Goal: Find specific page/section: Find specific page/section

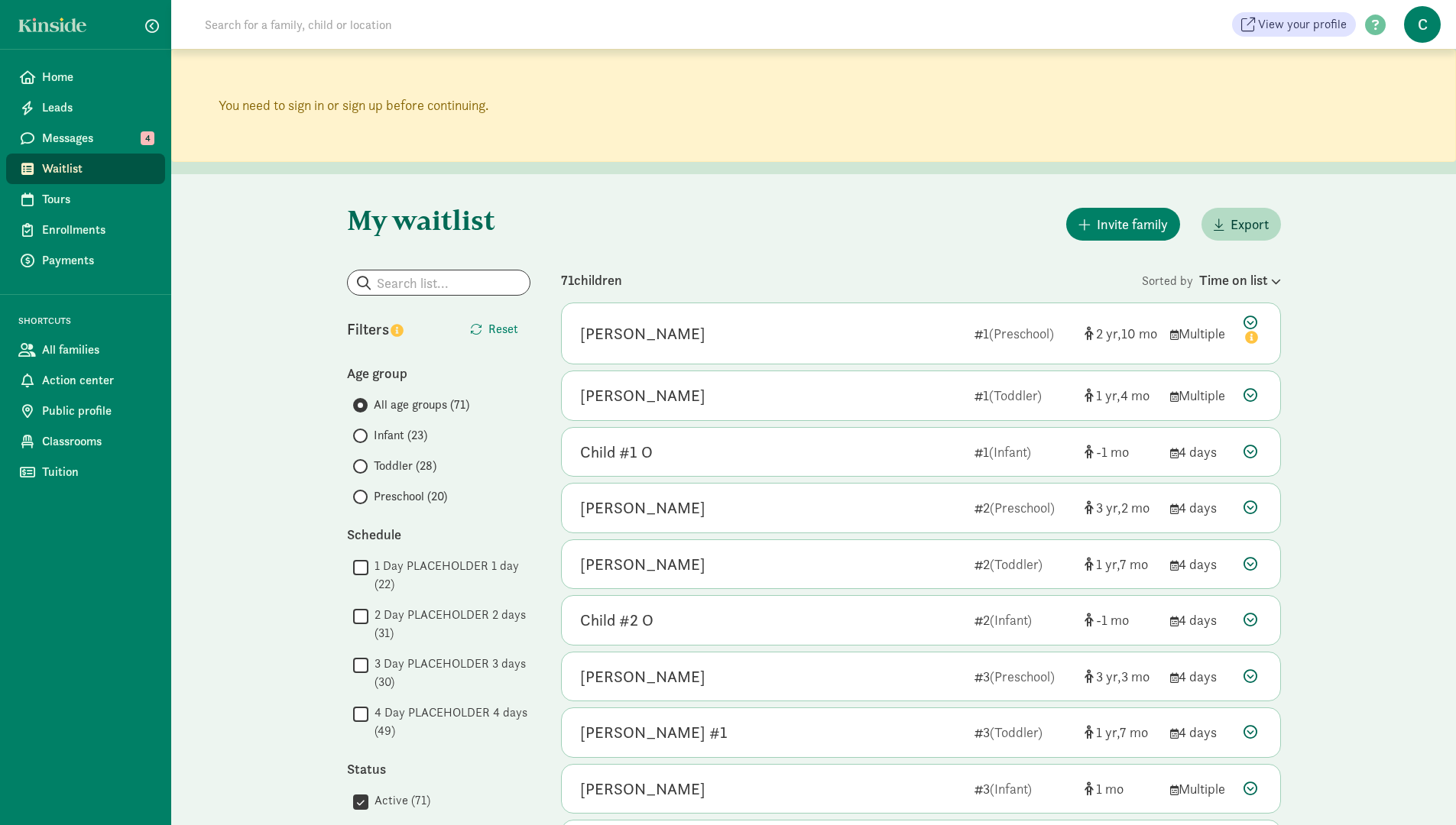
click at [397, 493] on span "Preschool (20)" at bounding box center [411, 497] width 74 height 18
click at [363, 493] on input "Preschool (20)" at bounding box center [358, 498] width 10 height 10
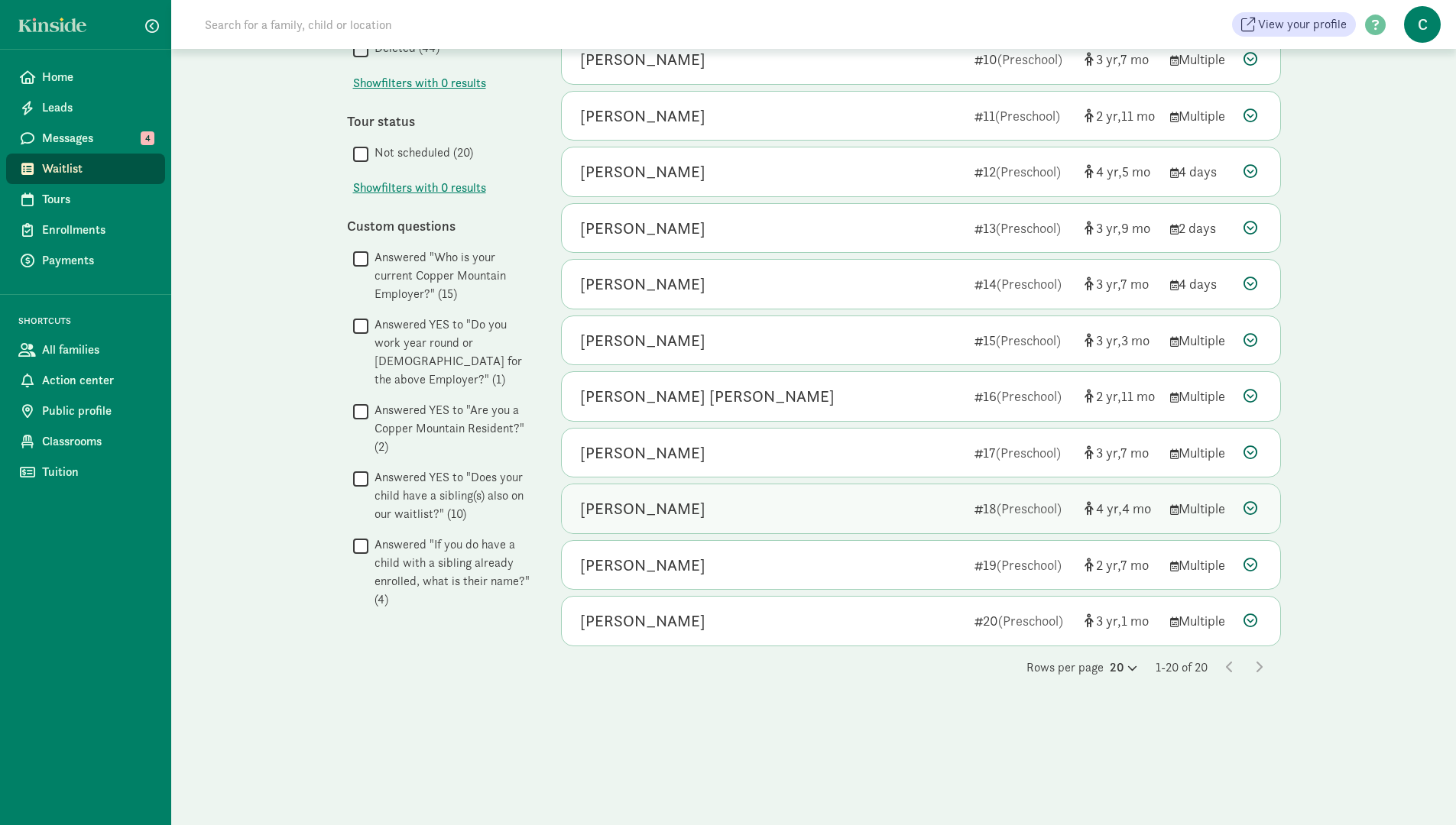
scroll to position [792, 0]
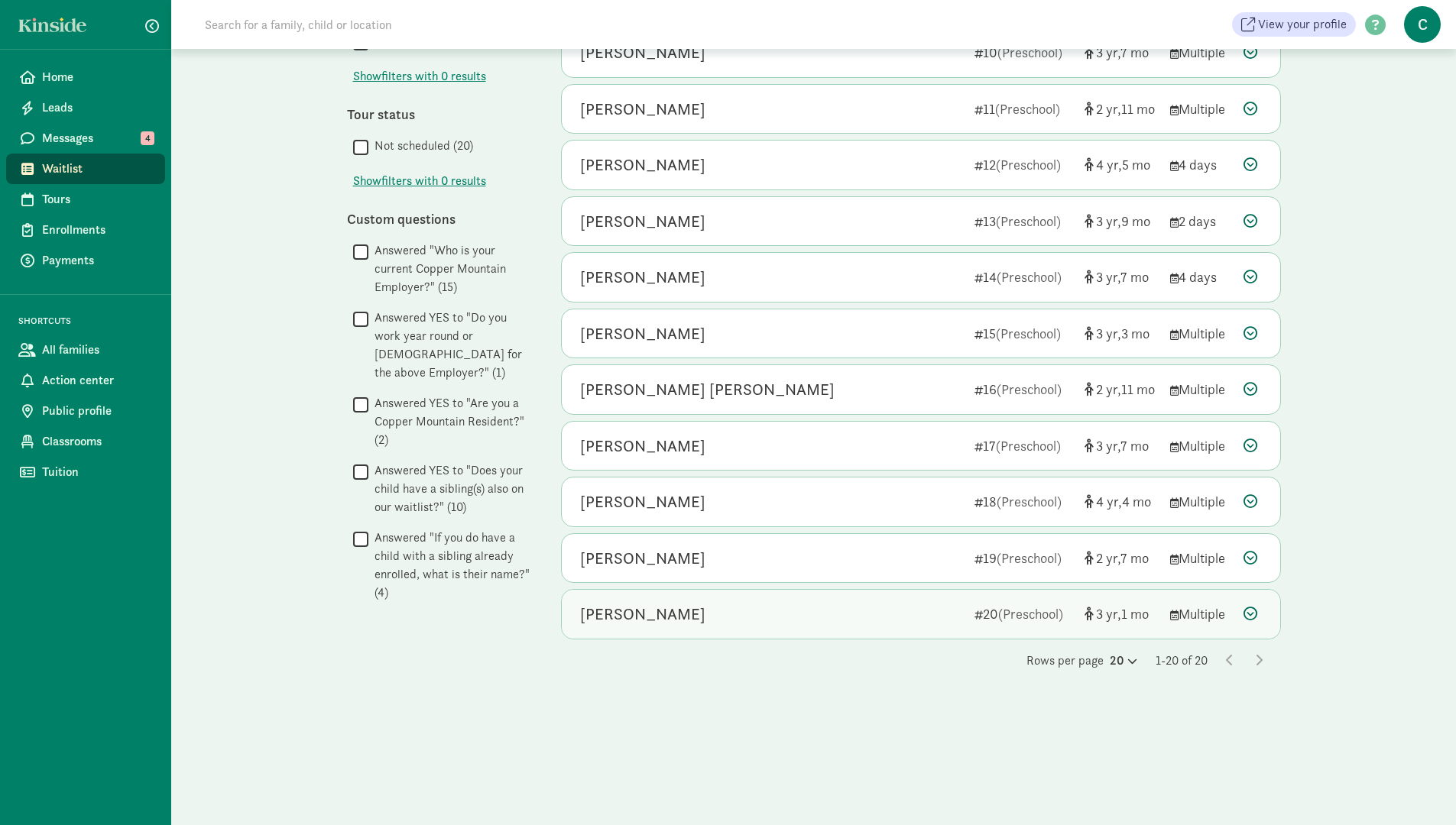
click at [714, 615] on div "[PERSON_NAME]" at bounding box center [771, 614] width 382 height 25
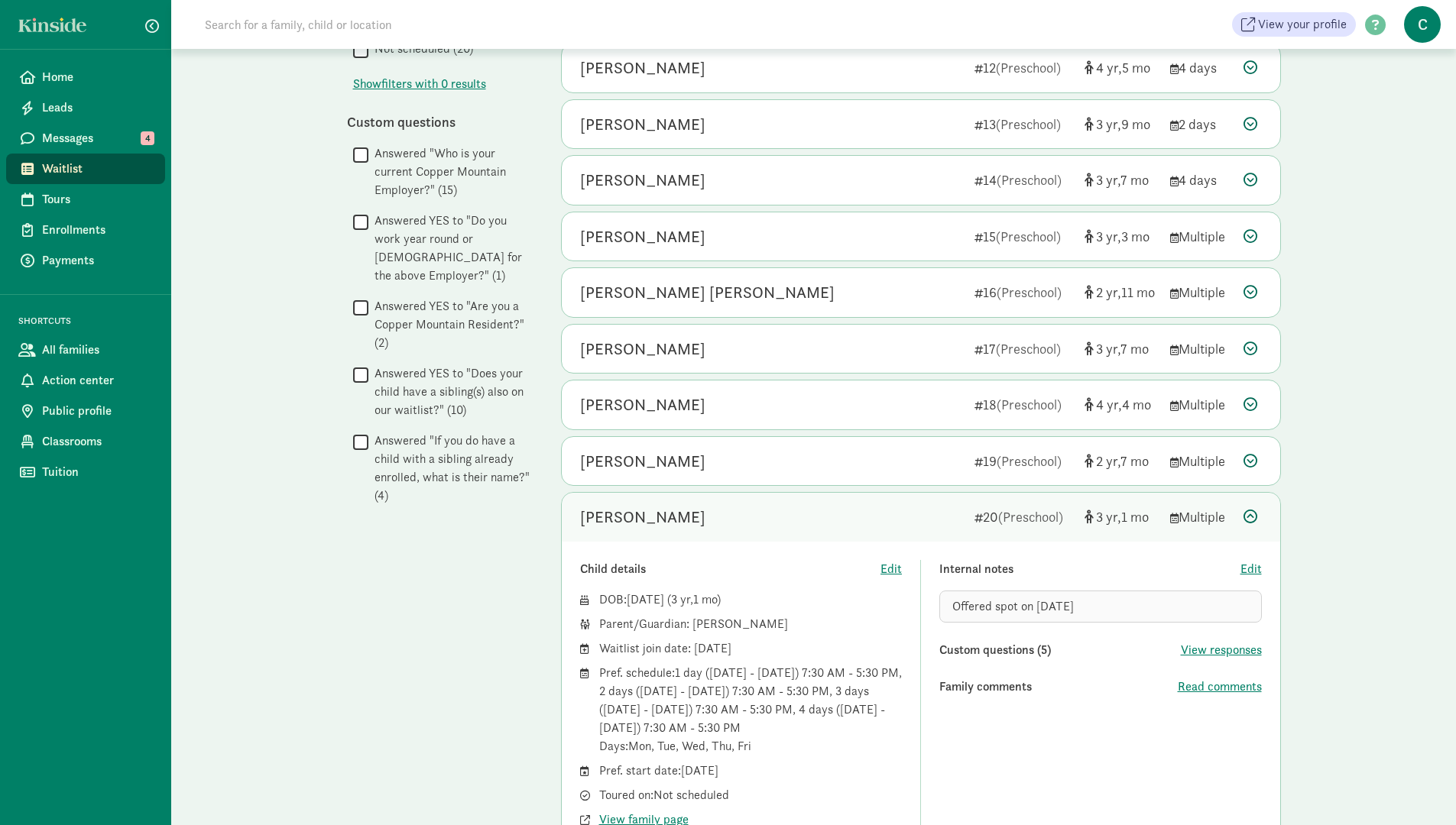
scroll to position [945, 0]
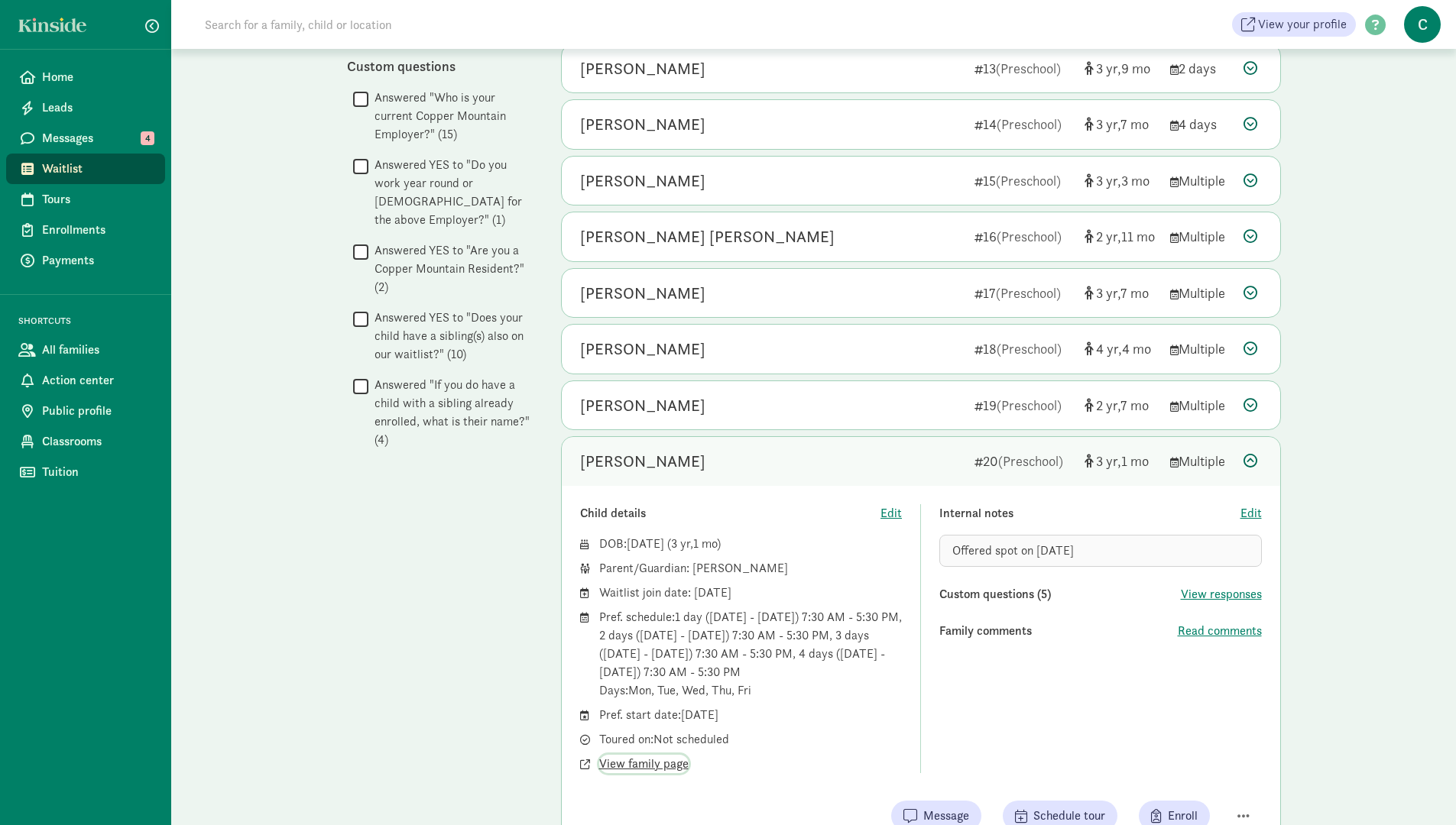
click at [658, 762] on span "View family page" at bounding box center [644, 764] width 90 height 18
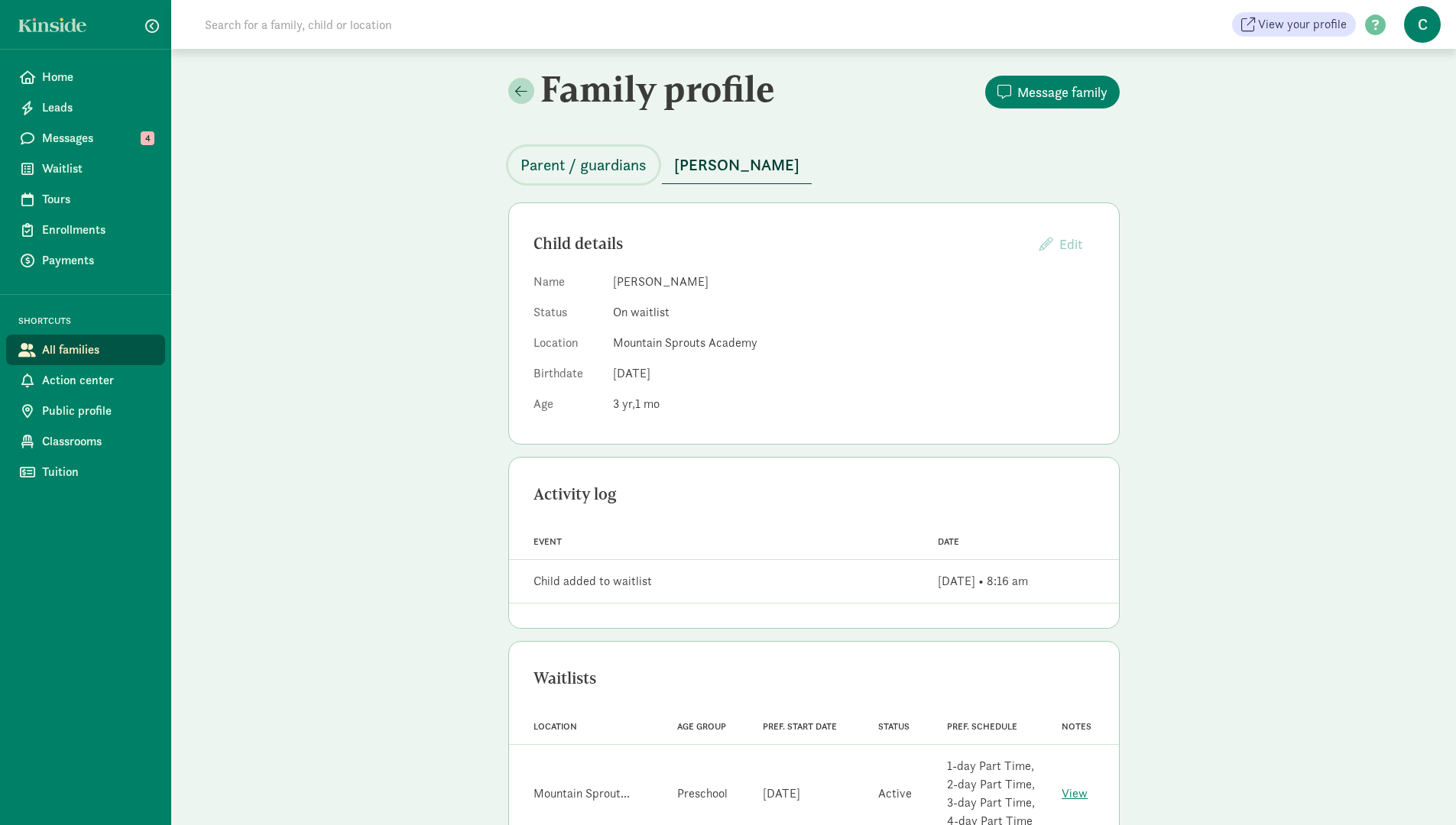
click at [552, 165] on span "Parent / guardians" at bounding box center [583, 165] width 126 height 25
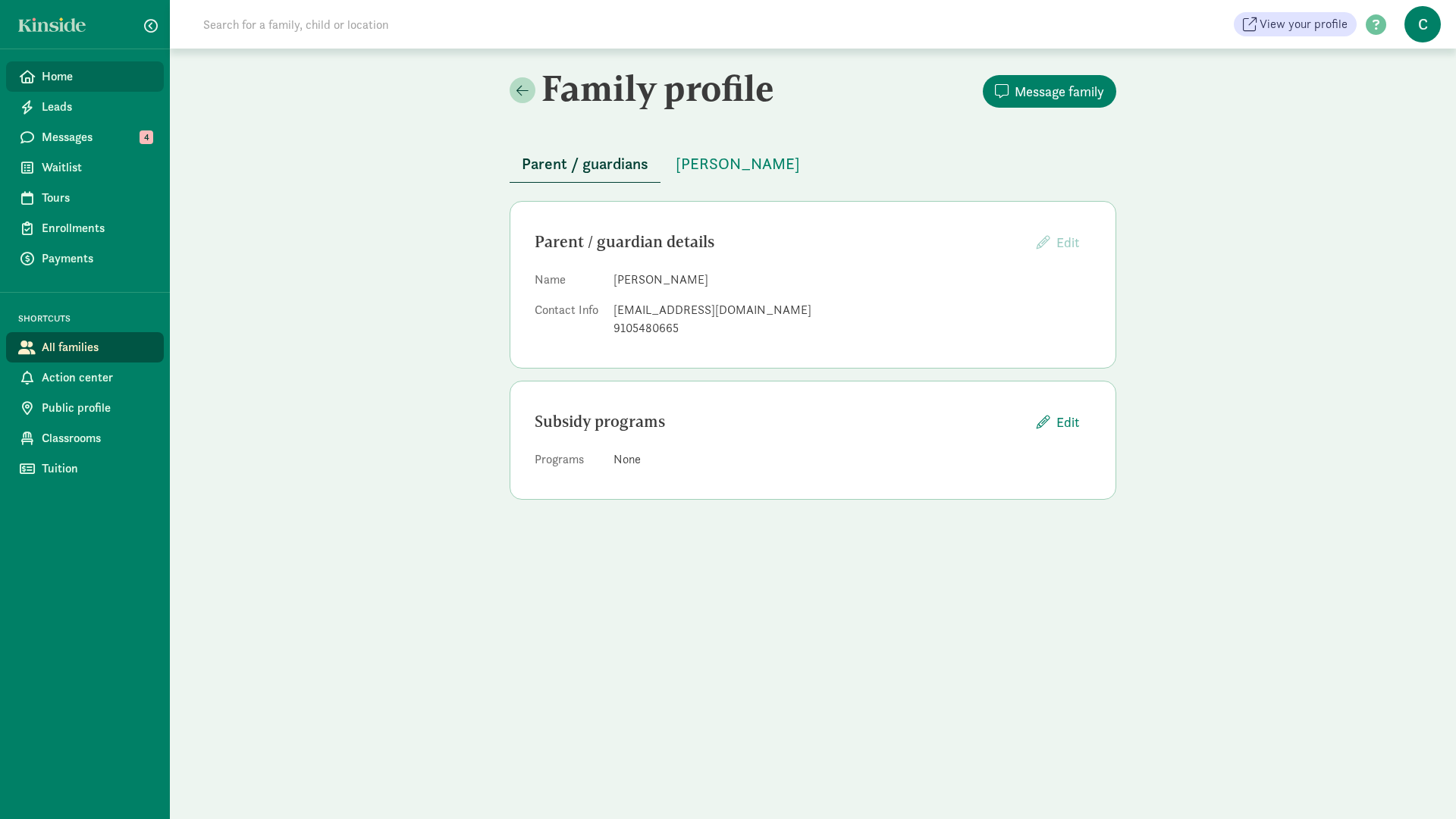
click at [65, 80] on span "Home" at bounding box center [96, 76] width 110 height 18
